Goal: Find specific page/section: Find specific page/section

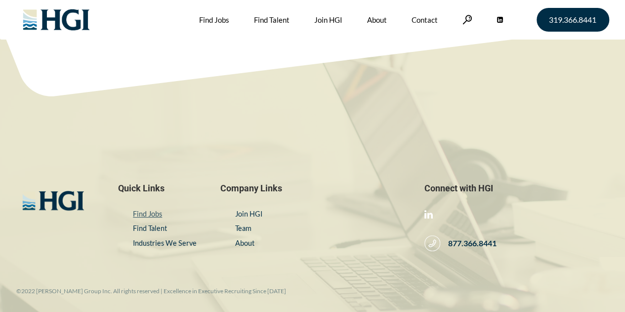
click at [153, 218] on link "Find Jobs" at bounding box center [147, 213] width 29 height 8
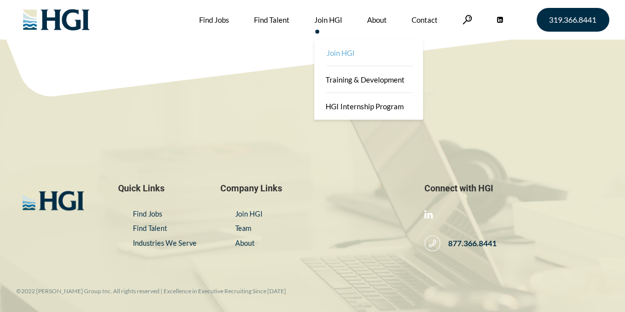
click at [346, 57] on link "Join HGI" at bounding box center [369, 53] width 109 height 27
